Goal: Information Seeking & Learning: Check status

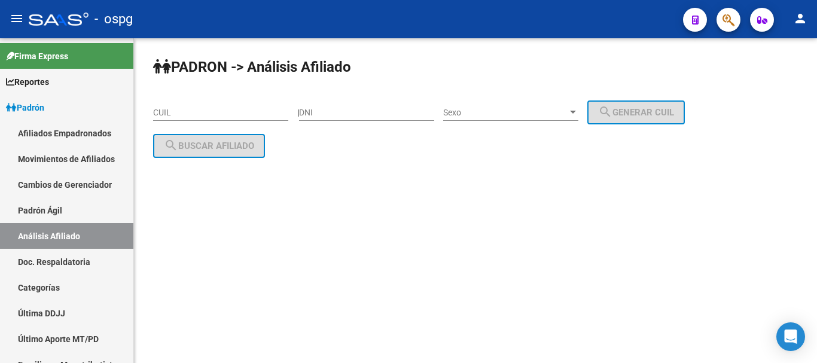
click at [171, 113] on input "CUIL" at bounding box center [220, 113] width 135 height 10
paste input "23-35066666-4"
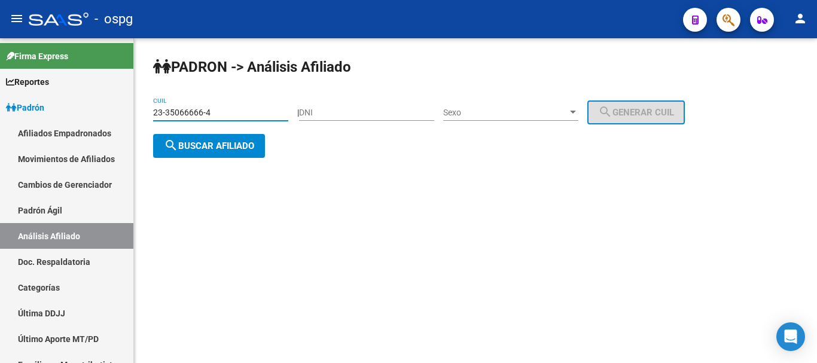
type input "23-35066666-4"
click at [221, 151] on button "search Buscar afiliado" at bounding box center [209, 146] width 112 height 24
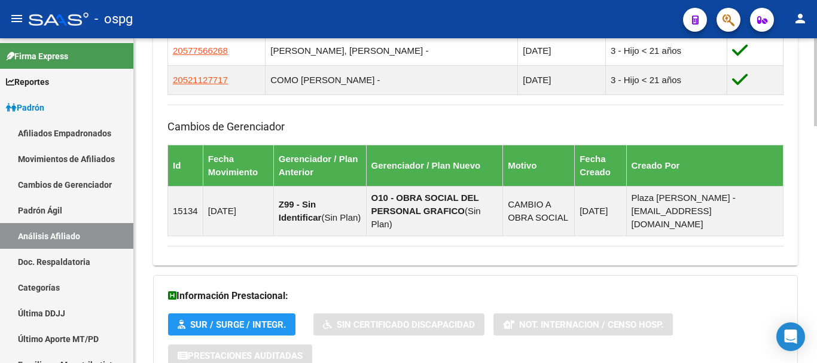
scroll to position [874, 0]
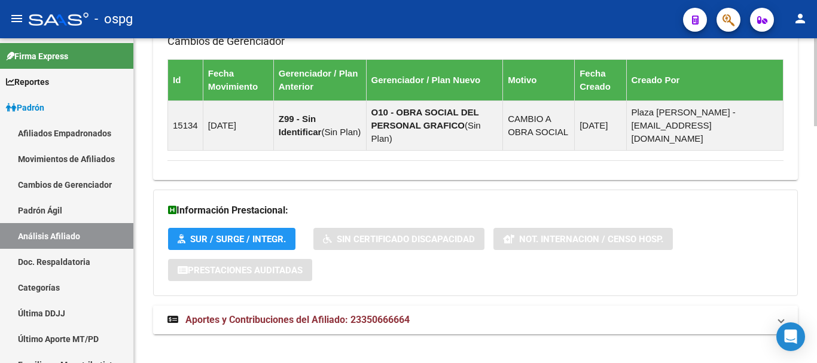
click at [513, 314] on mat-panel-title "Aportes y Contribuciones del Afiliado: 23350666664" at bounding box center [469, 320] width 602 height 13
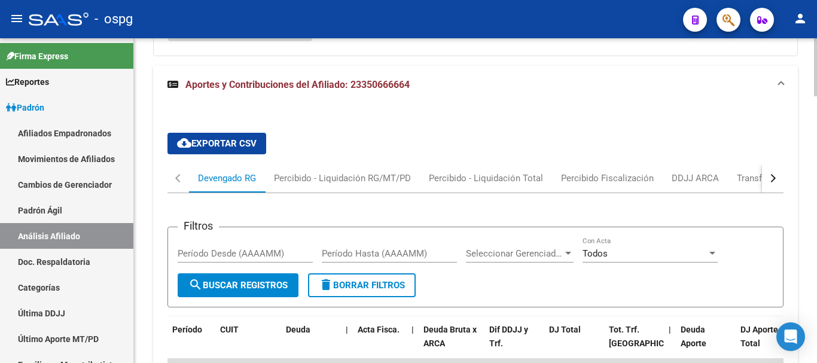
scroll to position [1124, 0]
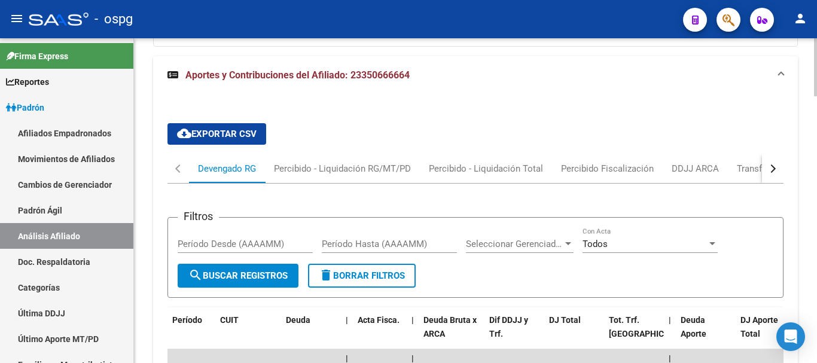
click at [769, 159] on button "button" at bounding box center [773, 168] width 22 height 29
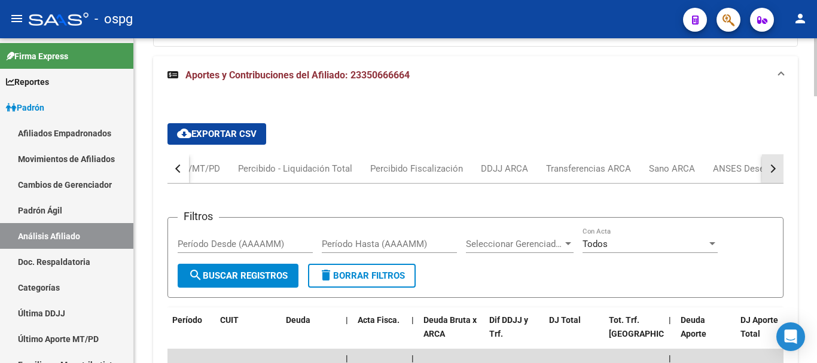
click at [768, 159] on button "button" at bounding box center [773, 168] width 22 height 29
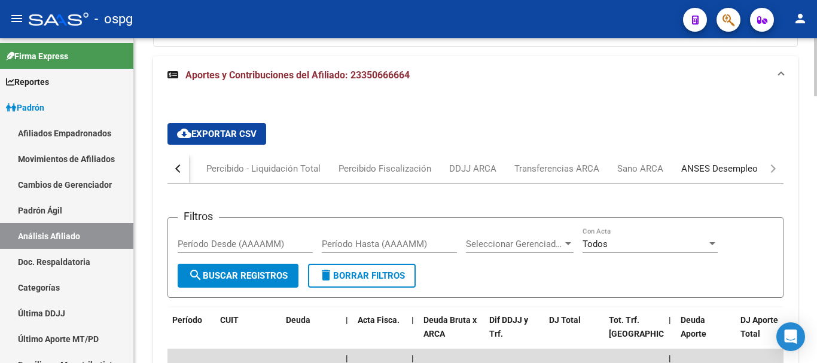
click at [734, 162] on div "ANSES Desempleo" at bounding box center [720, 168] width 77 height 13
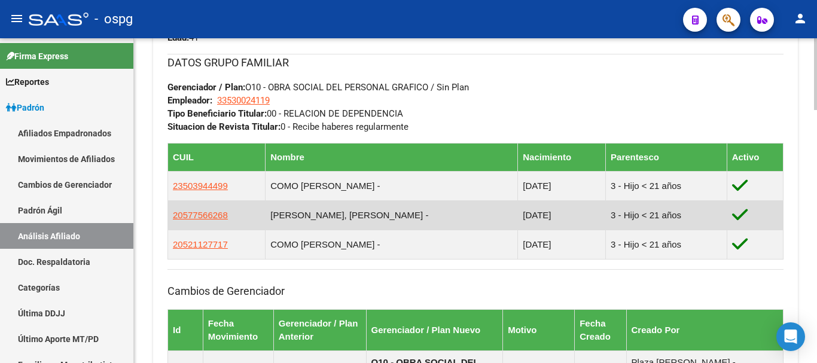
scroll to position [645, 0]
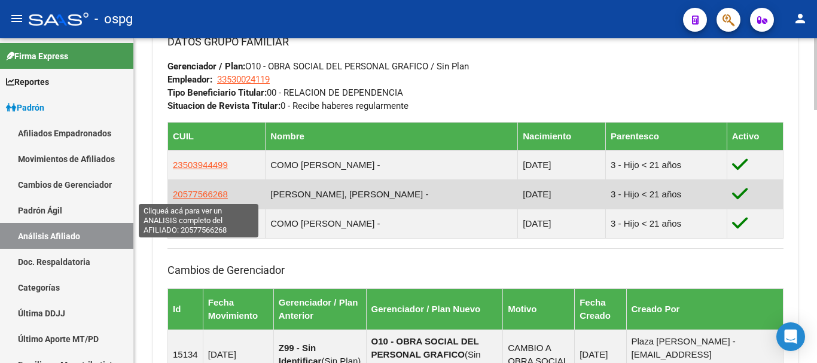
click at [209, 195] on span "20577566268" at bounding box center [200, 194] width 55 height 10
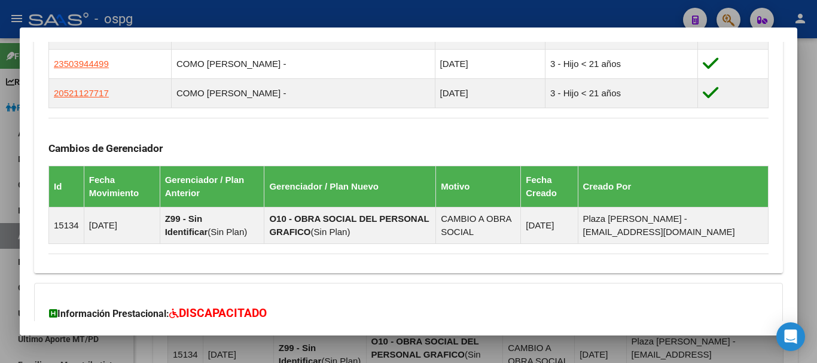
scroll to position [860, 0]
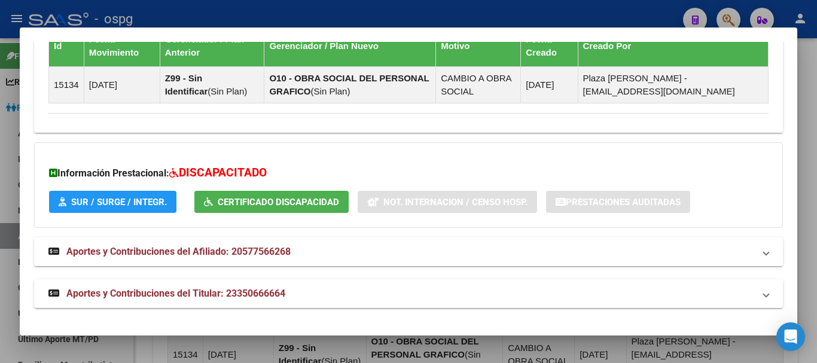
click at [325, 254] on mat-panel-title "Aportes y Contribuciones del Afiliado: 20577566268" at bounding box center [401, 252] width 706 height 14
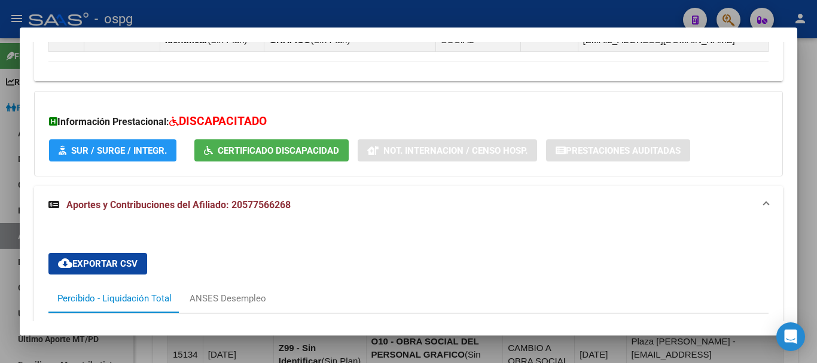
scroll to position [1100, 0]
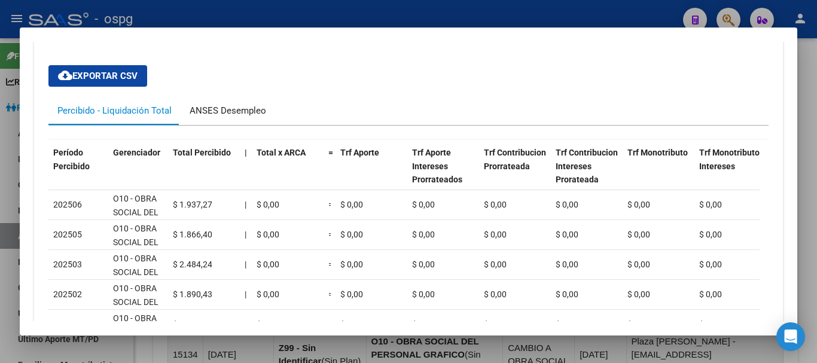
click at [238, 114] on div "ANSES Desempleo" at bounding box center [228, 110] width 77 height 13
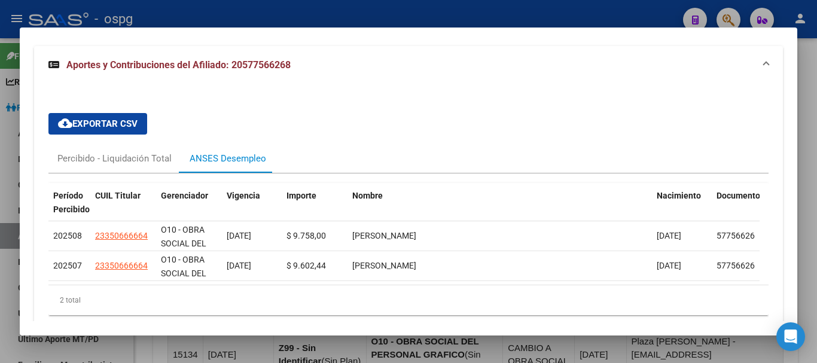
scroll to position [890, 0]
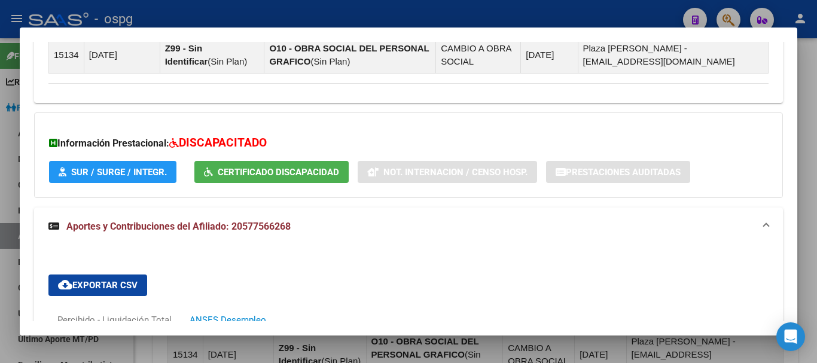
drag, startPoint x: 373, startPoint y: 11, endPoint x: 364, endPoint y: 28, distance: 19.0
click at [372, 11] on div at bounding box center [408, 181] width 817 height 363
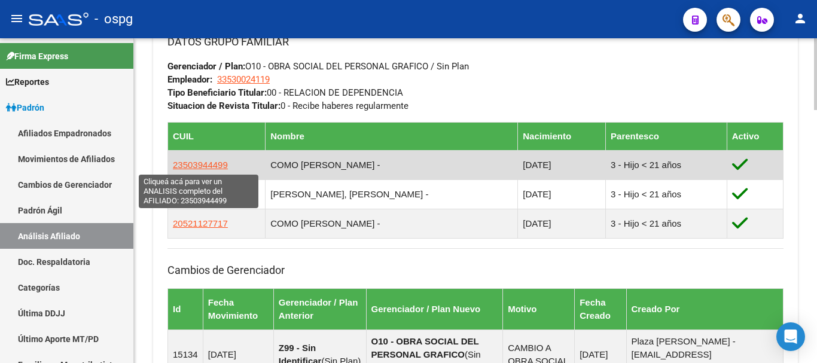
click at [215, 165] on span "23503944499" at bounding box center [200, 165] width 55 height 10
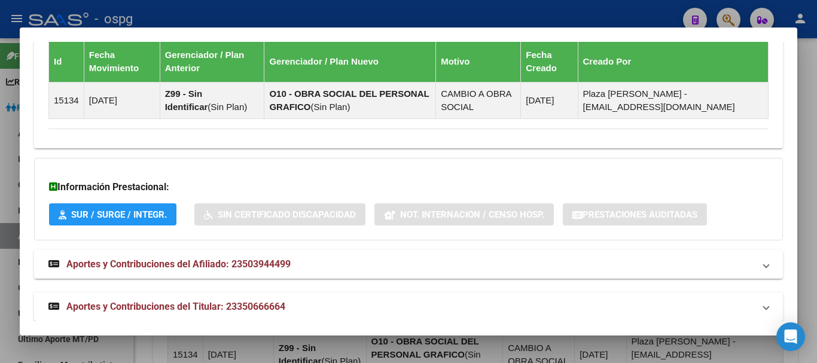
scroll to position [857, 0]
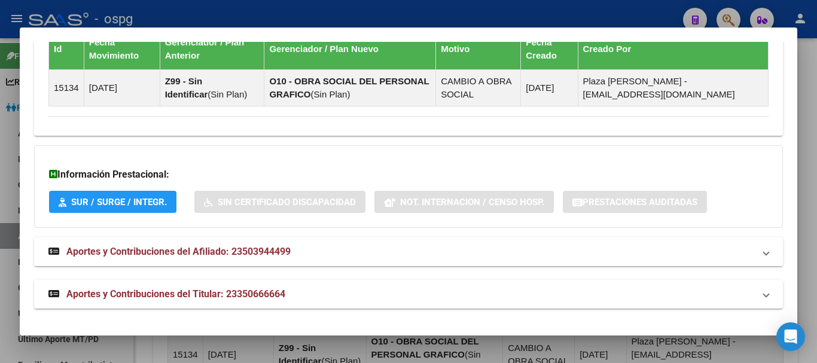
click at [269, 247] on span "Aportes y Contribuciones del Afiliado: 23503944499" at bounding box center [178, 251] width 224 height 11
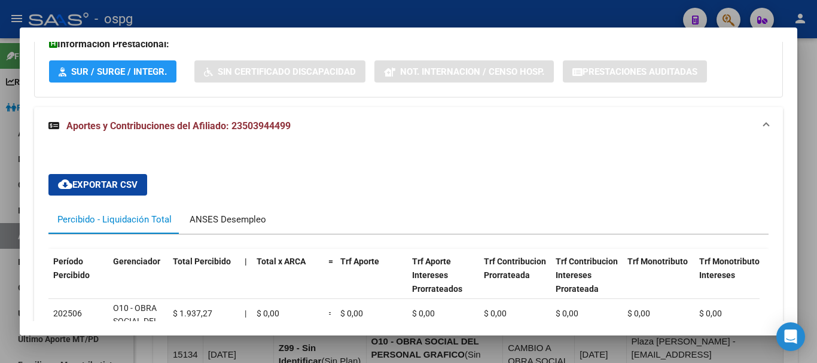
click at [250, 217] on div "ANSES Desempleo" at bounding box center [228, 219] width 77 height 13
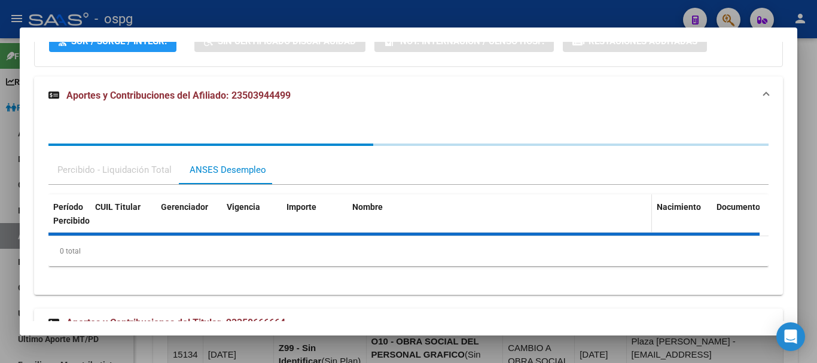
scroll to position [1048, 0]
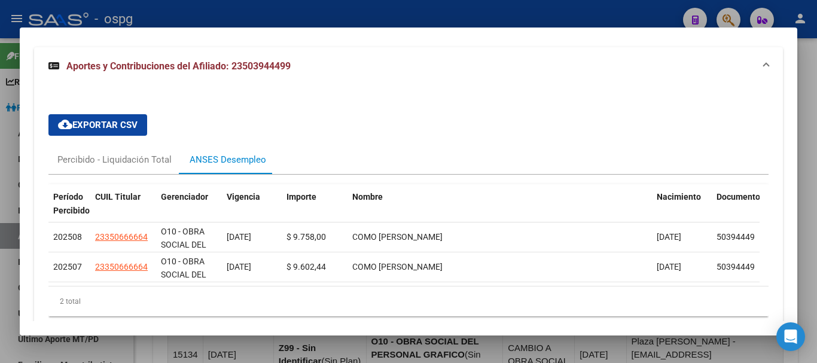
click at [418, 11] on div at bounding box center [408, 181] width 817 height 363
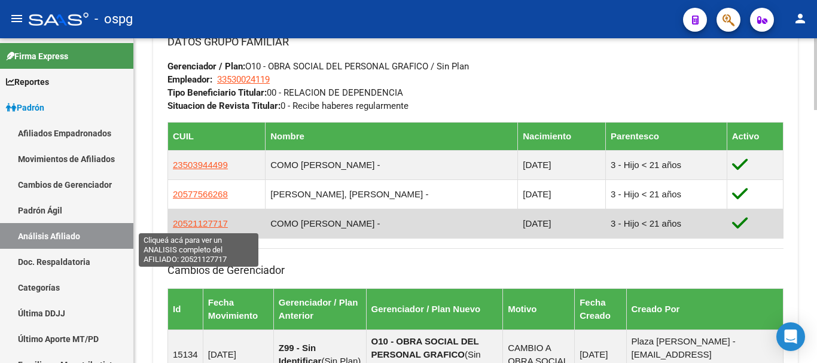
click at [215, 223] on span "20521127717" at bounding box center [200, 223] width 55 height 10
type textarea "20521127717"
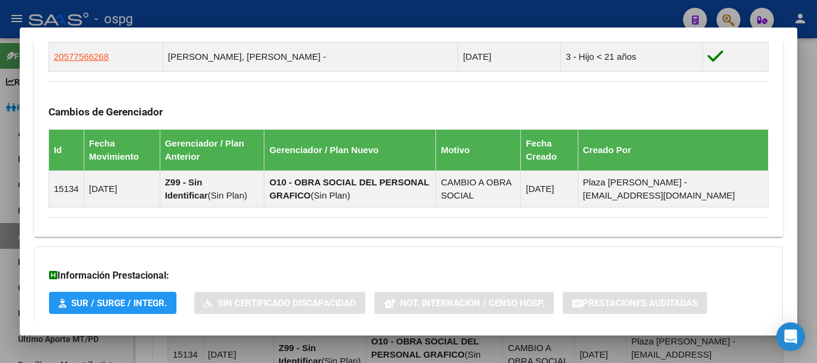
scroll to position [857, 0]
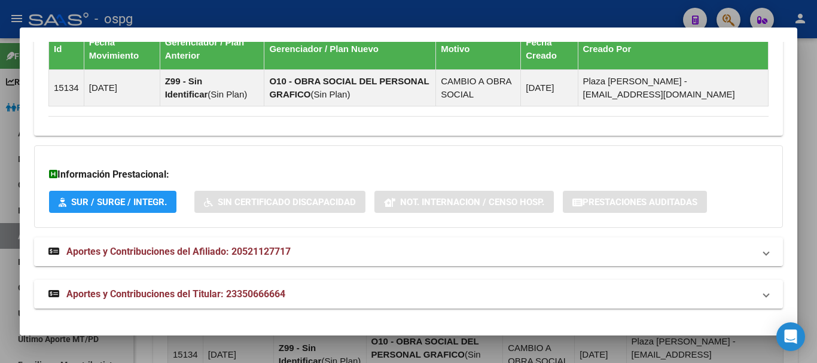
drag, startPoint x: 270, startPoint y: 254, endPoint x: 326, endPoint y: 246, distance: 56.8
click at [270, 253] on span "Aportes y Contribuciones del Afiliado: 20521127717" at bounding box center [178, 251] width 224 height 11
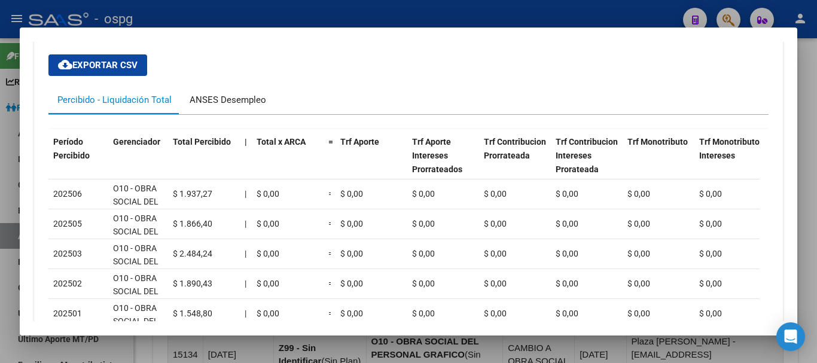
click at [235, 105] on div "ANSES Desempleo" at bounding box center [228, 99] width 77 height 13
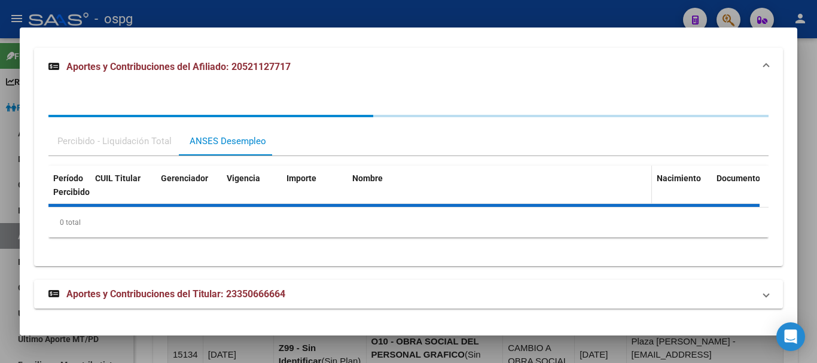
scroll to position [1103, 0]
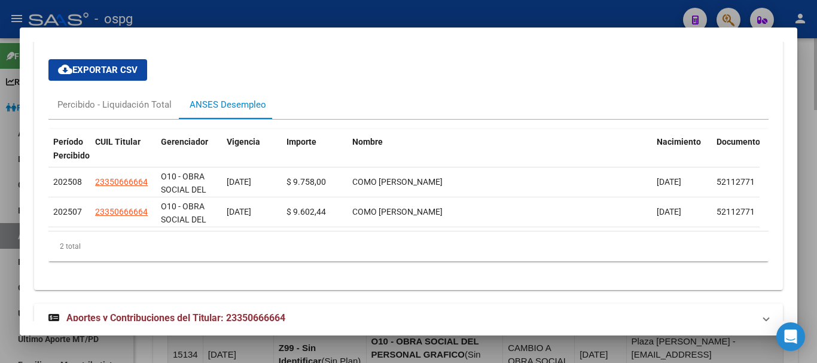
click at [808, 80] on div at bounding box center [408, 181] width 817 height 363
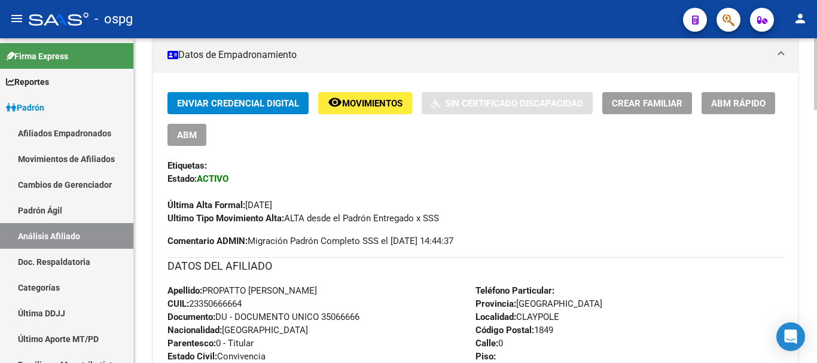
scroll to position [0, 0]
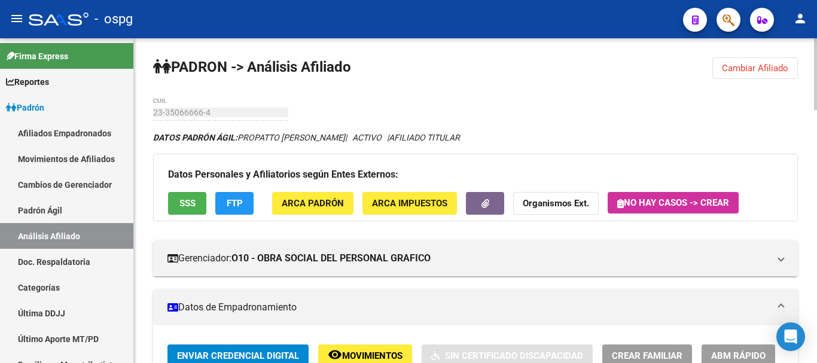
click at [816, 57] on div at bounding box center [815, 74] width 3 height 72
drag, startPoint x: 773, startPoint y: 72, endPoint x: 650, endPoint y: 75, distance: 122.7
click at [771, 72] on span "Cambiar Afiliado" at bounding box center [755, 68] width 66 height 11
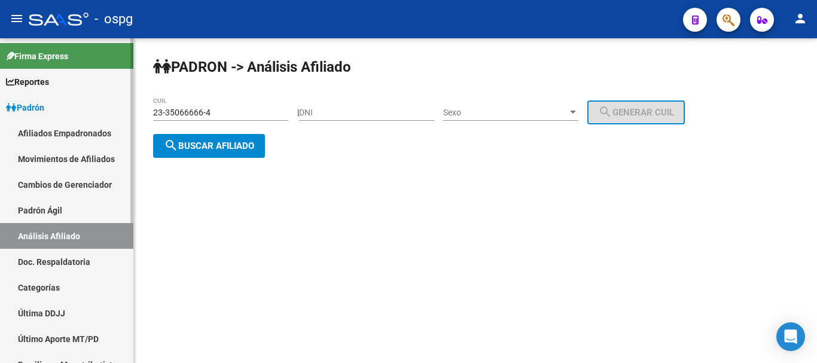
click at [78, 108] on mat-sidenav-container "Firma Express Reportes Ingresos Devengados Análisis Histórico Detalles Transfer…" at bounding box center [408, 200] width 817 height 325
paste input "28121854-9"
type input "23-28121854-9"
click at [223, 150] on span "search Buscar afiliado" at bounding box center [209, 146] width 90 height 11
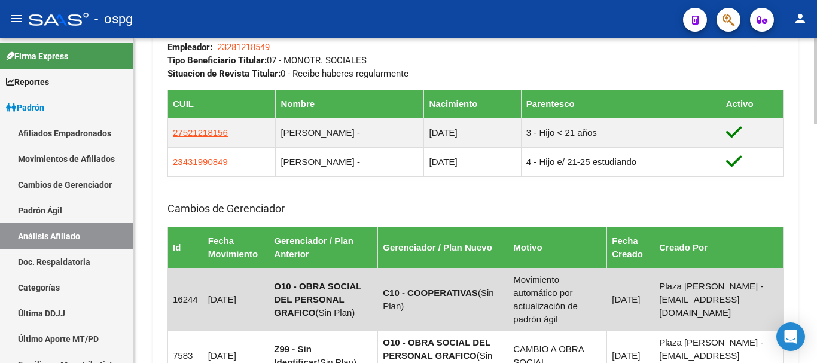
scroll to position [637, 0]
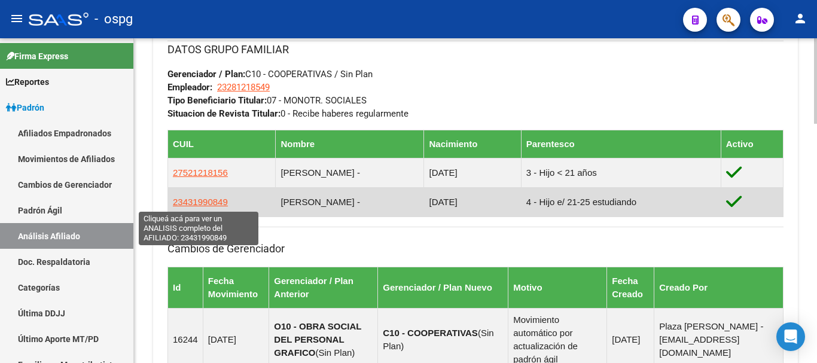
click at [211, 202] on span "23431990849" at bounding box center [200, 202] width 55 height 10
type textarea "23431990849"
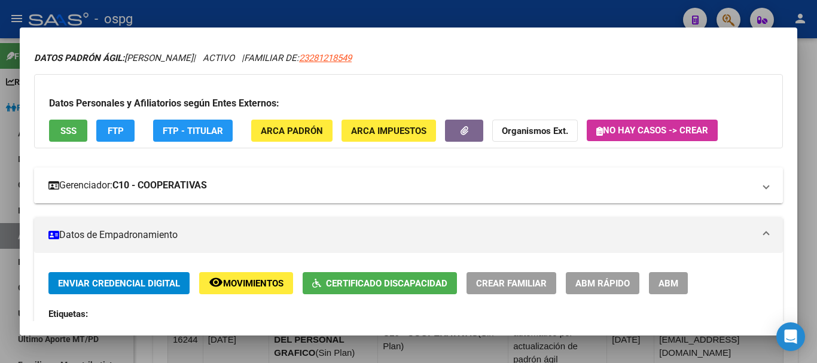
scroll to position [120, 0]
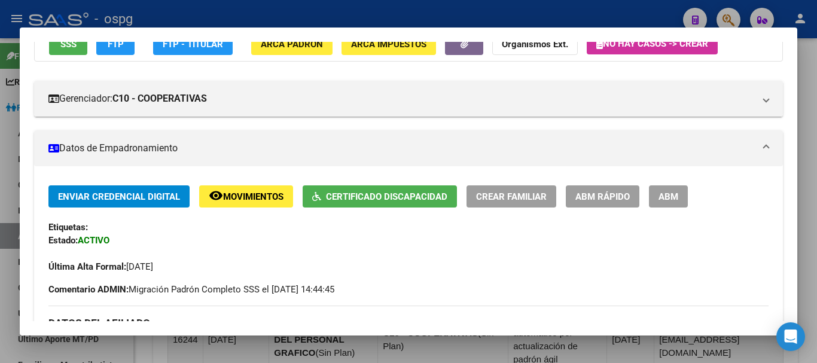
click at [401, 202] on span "Certificado Discapacidad" at bounding box center [386, 196] width 121 height 11
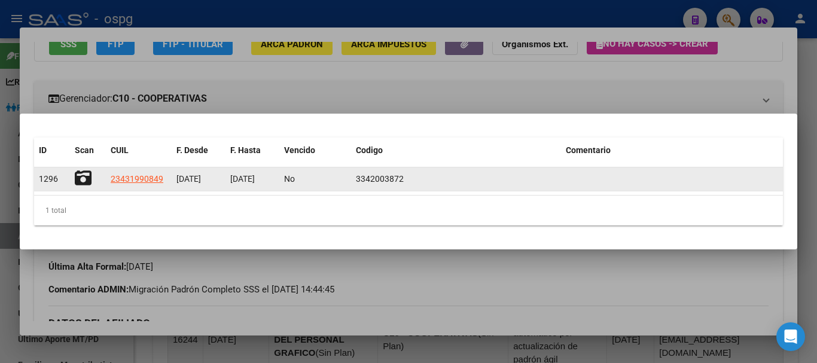
click at [82, 172] on icon at bounding box center [83, 178] width 17 height 17
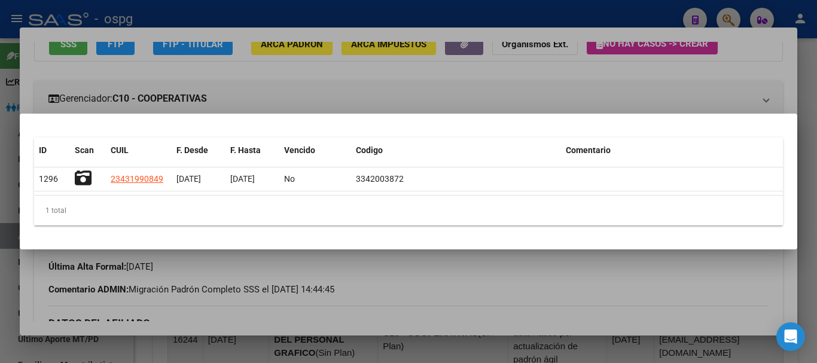
click at [483, 272] on div at bounding box center [408, 181] width 817 height 363
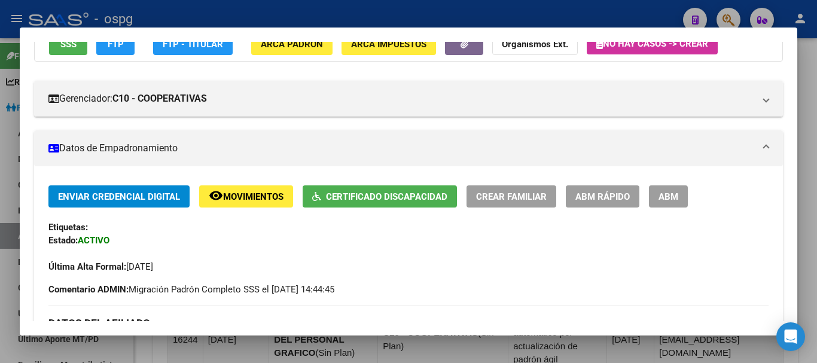
click at [816, 113] on div at bounding box center [408, 181] width 817 height 363
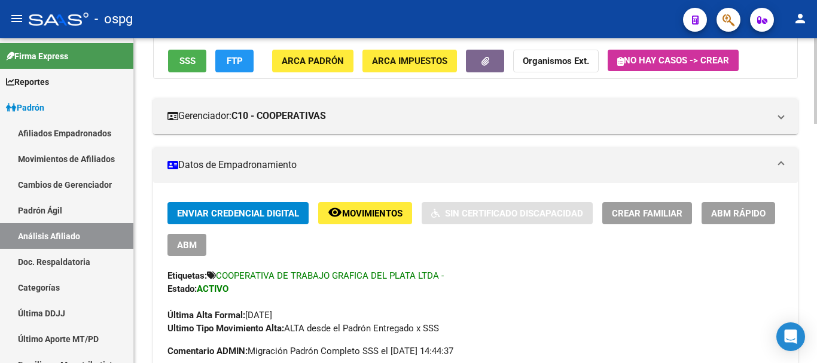
scroll to position [0, 0]
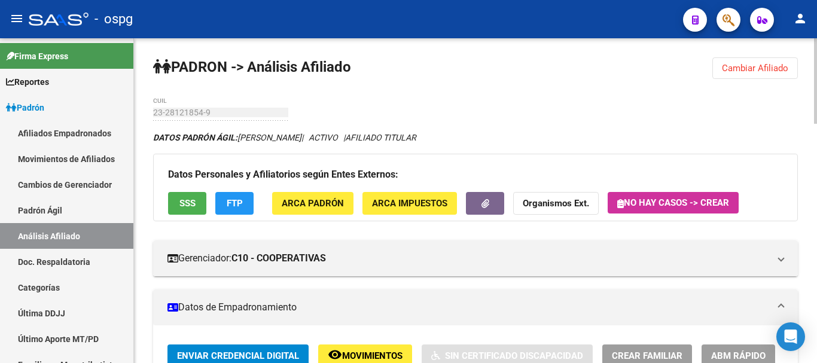
click at [770, 69] on span "Cambiar Afiliado" at bounding box center [755, 68] width 66 height 11
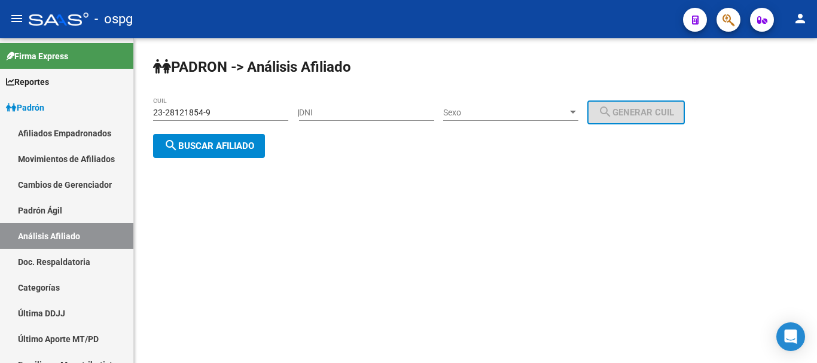
drag, startPoint x: 238, startPoint y: 105, endPoint x: 203, endPoint y: 120, distance: 37.8
click at [94, 110] on mat-sidenav-container "Firma Express Reportes Ingresos Devengados Análisis Histórico Detalles Transfer…" at bounding box center [408, 200] width 817 height 325
click at [224, 115] on input "23-28121854-9" at bounding box center [220, 113] width 135 height 10
drag, startPoint x: 244, startPoint y: 115, endPoint x: 161, endPoint y: 111, distance: 82.7
click at [126, 107] on mat-sidenav-container "Firma Express Reportes Ingresos Devengados Análisis Histórico Detalles Transfer…" at bounding box center [408, 200] width 817 height 325
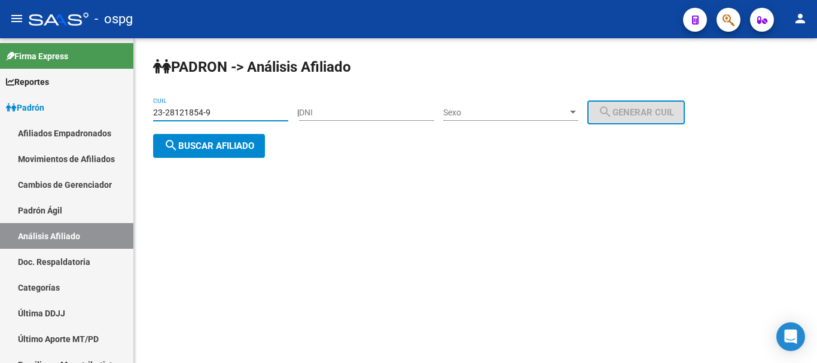
paste input "7-01131779-6"
type input "27-01131779-6"
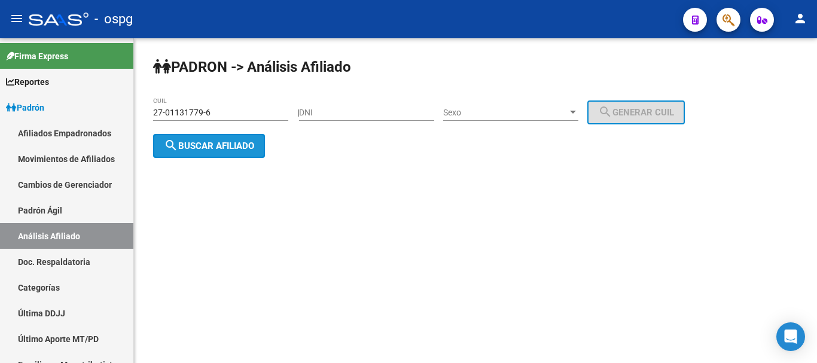
click at [239, 155] on button "search Buscar afiliado" at bounding box center [209, 146] width 112 height 24
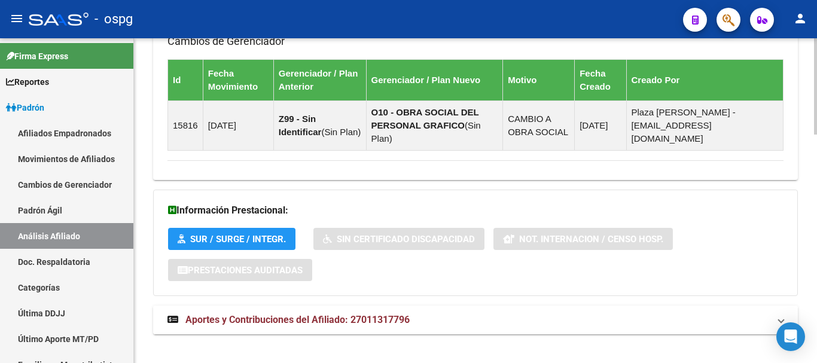
click at [481, 314] on mat-panel-title "Aportes y Contribuciones del Afiliado: 27011317796" at bounding box center [469, 320] width 602 height 13
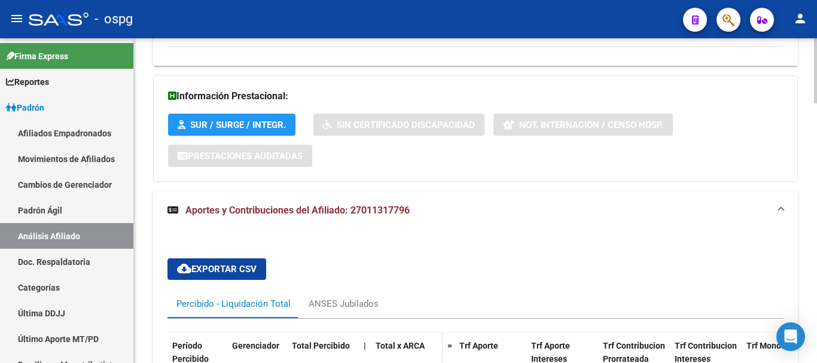
scroll to position [960, 0]
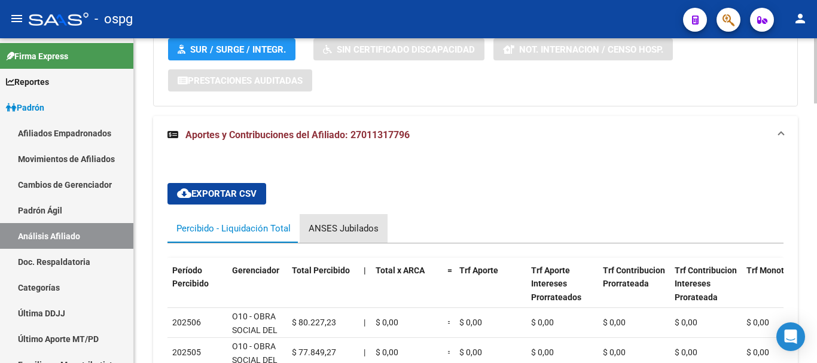
click at [355, 222] on div "ANSES Jubilados" at bounding box center [344, 228] width 70 height 13
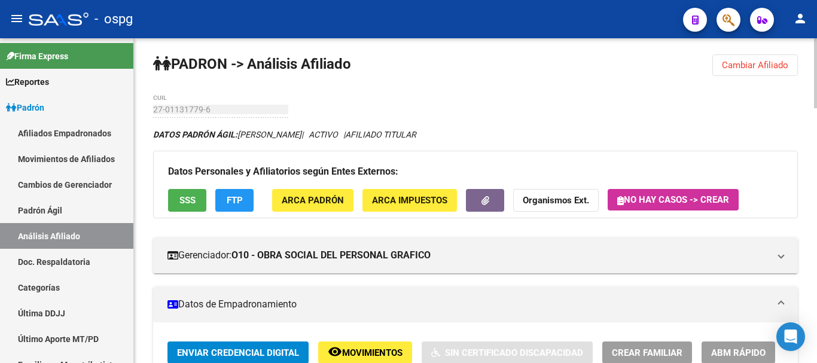
scroll to position [0, 0]
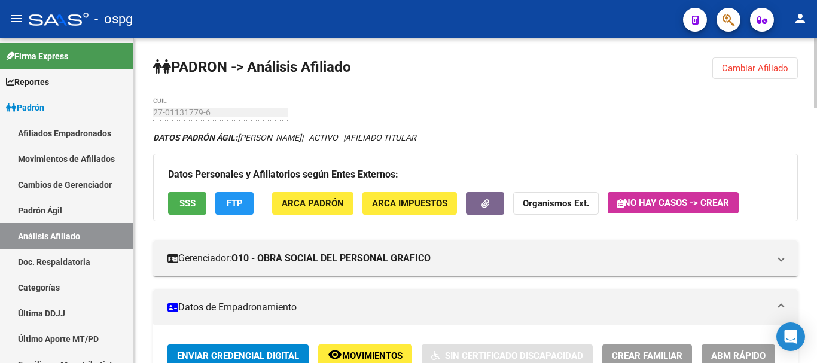
click at [552, 205] on strong "Organismos Ext." at bounding box center [556, 204] width 66 height 11
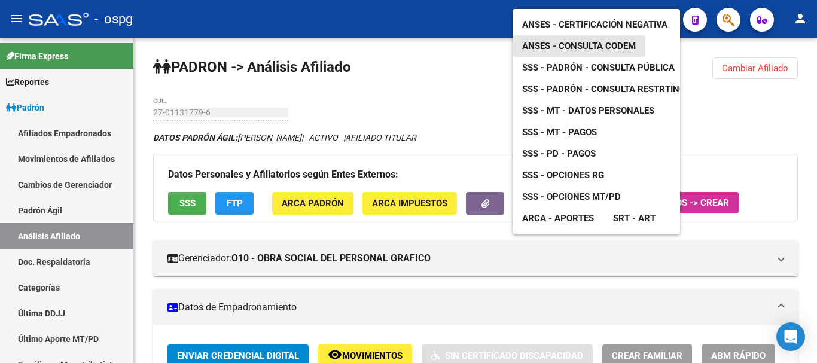
click at [613, 41] on span "ANSES - Consulta CODEM" at bounding box center [579, 46] width 114 height 11
